Goal: Task Accomplishment & Management: Use online tool/utility

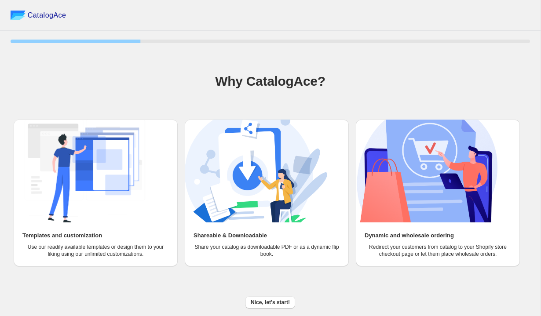
click at [322, 201] on img at bounding box center [256, 171] width 142 height 103
click at [281, 208] on img at bounding box center [256, 171] width 142 height 103
click at [286, 302] on span "Nice, let's start!" at bounding box center [270, 302] width 39 height 7
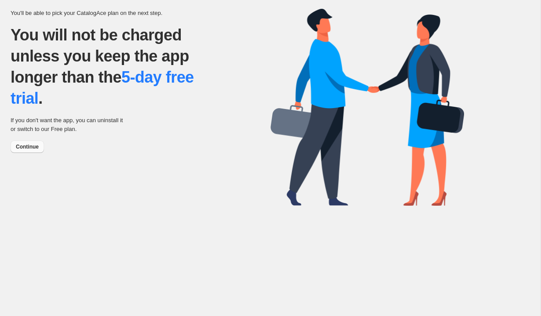
click at [27, 142] on button "Continue" at bounding box center [27, 147] width 33 height 12
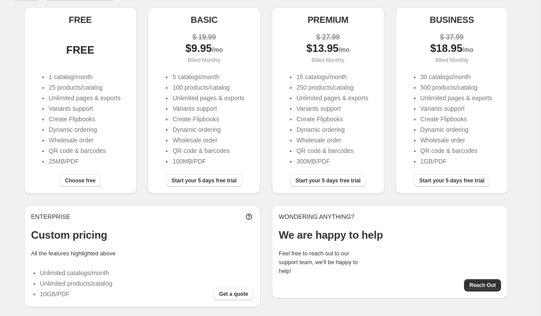
scroll to position [97, 0]
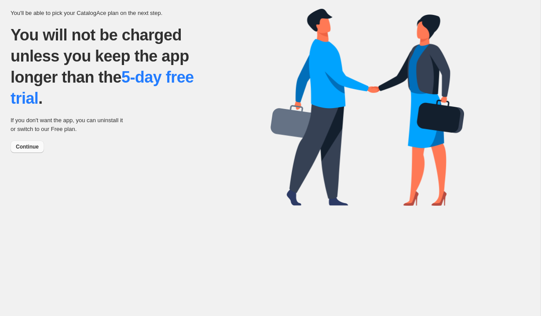
click at [30, 148] on span "Continue" at bounding box center [27, 146] width 23 height 7
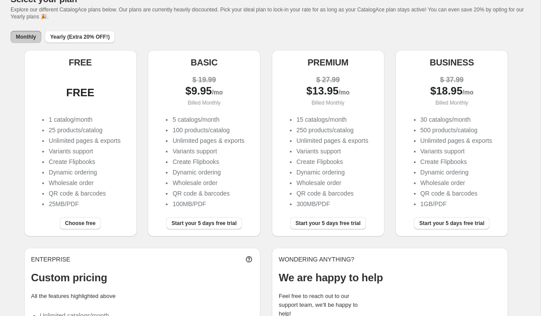
scroll to position [55, 0]
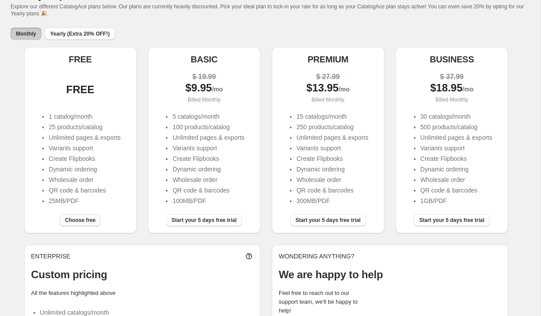
click at [84, 219] on span "Choose free" at bounding box center [80, 220] width 30 height 7
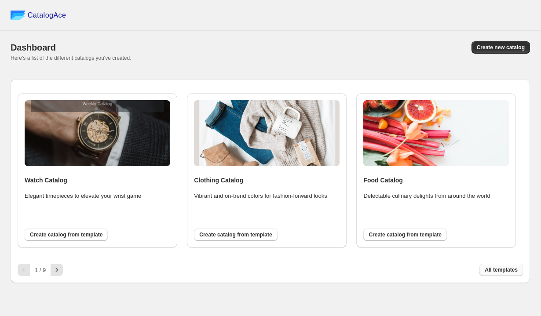
click at [500, 270] on span "All templates" at bounding box center [501, 269] width 33 height 7
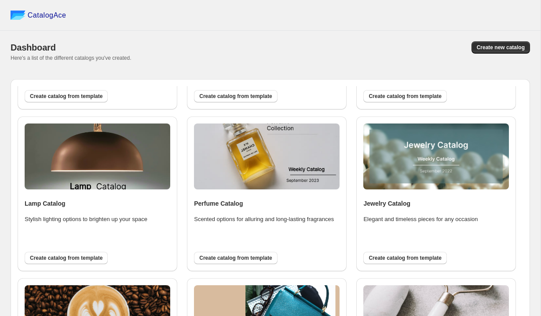
scroll to position [430, 0]
